Goal: Navigation & Orientation: Find specific page/section

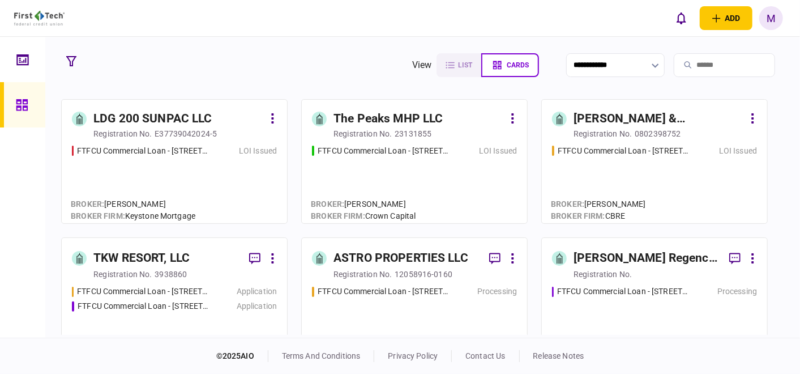
click at [629, 163] on div "FTFCU Commercial Loan - [STREET_ADDRESS] LOI Issued" at bounding box center [654, 179] width 205 height 69
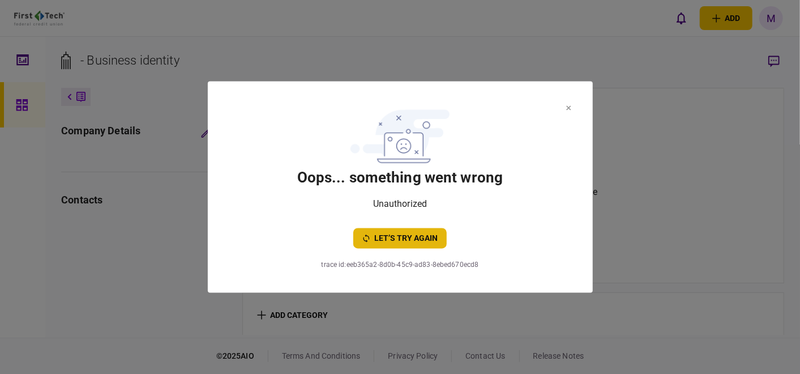
click at [428, 237] on button "let’s try again" at bounding box center [399, 238] width 93 height 20
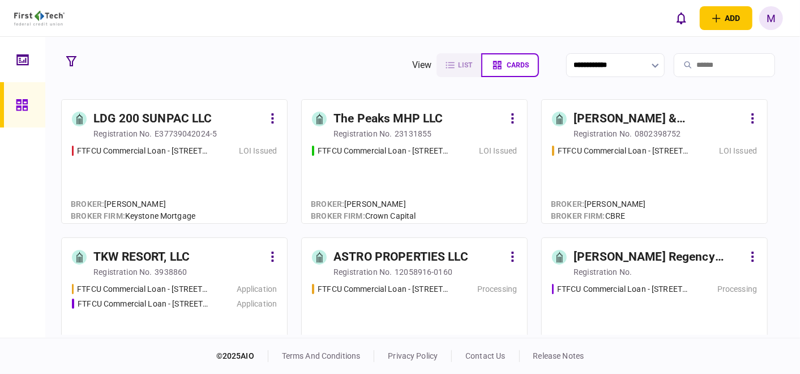
click at [623, 180] on div "FTFCU Commercial Loan - [STREET_ADDRESS] LOI Issued" at bounding box center [654, 179] width 205 height 69
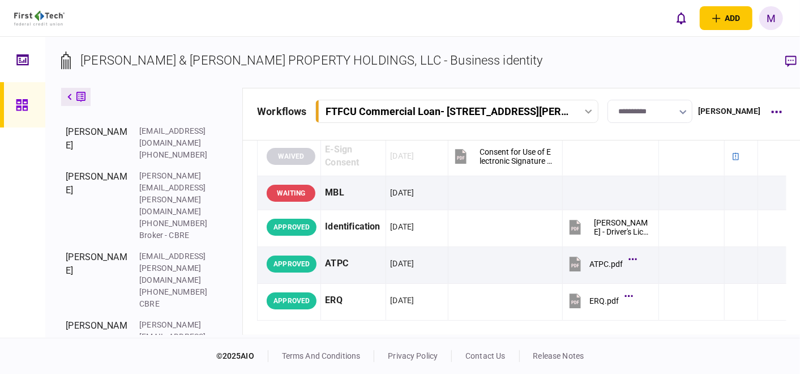
scroll to position [372, 0]
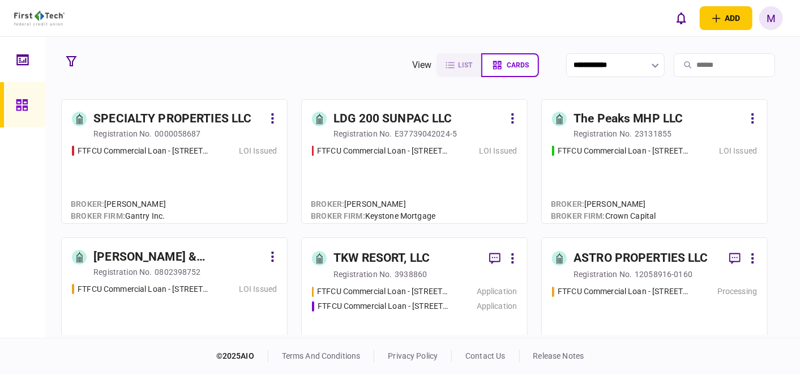
click at [596, 167] on div "FTFCU Commercial Loan - 6110 N US Hwy 89 Flagstaff AZ LOI Issued" at bounding box center [654, 179] width 205 height 69
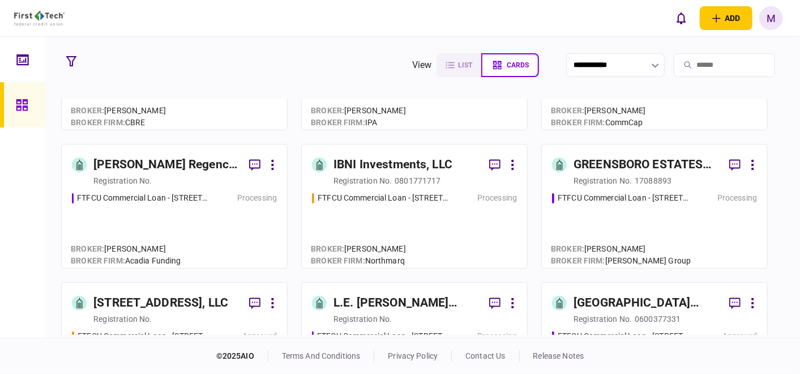
scroll to position [251, 0]
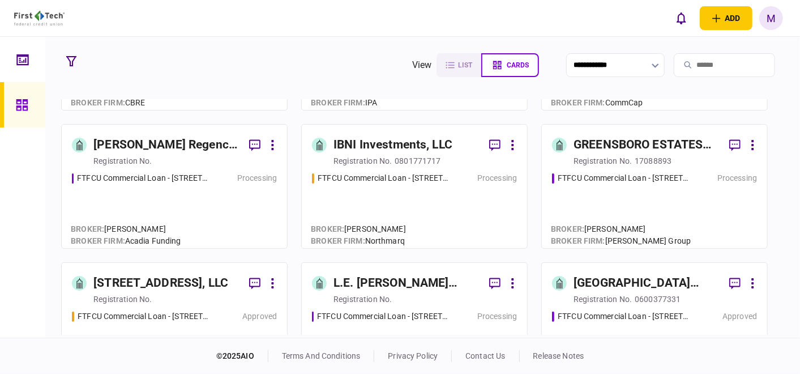
click at [658, 199] on div "FTFCU Commercial Loan - 1770 Allens Circle Greensboro GA Processing" at bounding box center [654, 205] width 205 height 66
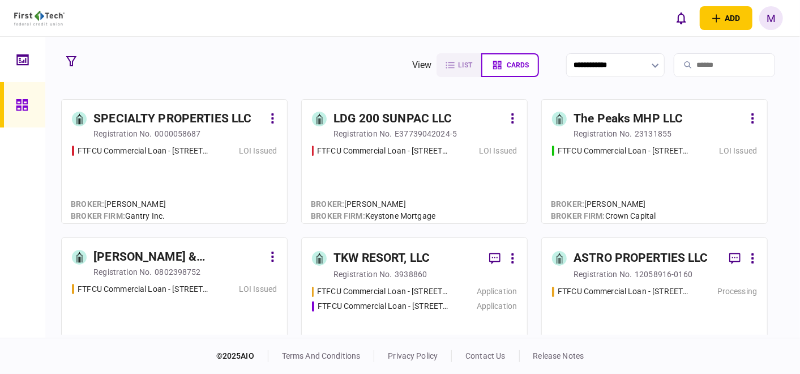
click at [160, 306] on div "FTFCU Commercial Loan - [STREET_ADDRESS] LOI Issued" at bounding box center [174, 317] width 205 height 69
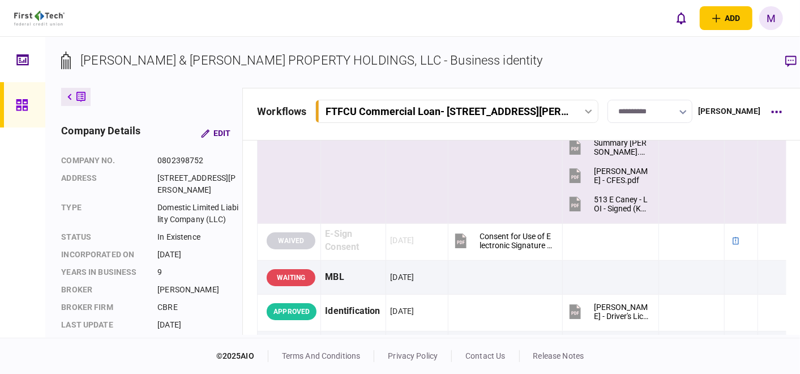
scroll to position [126, 0]
